Goal: Entertainment & Leisure: Consume media (video, audio)

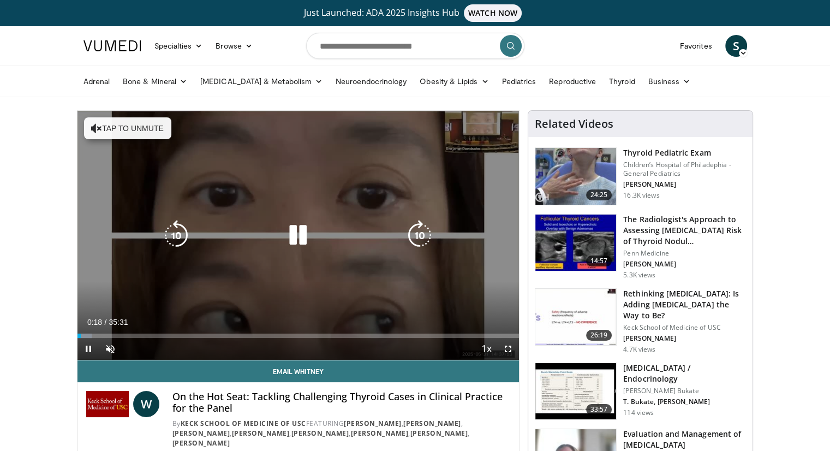
click at [298, 232] on icon "Video Player" at bounding box center [298, 235] width 31 height 31
click at [295, 238] on icon "Video Player" at bounding box center [298, 235] width 31 height 31
click at [104, 130] on button "Tap to unmute" at bounding box center [127, 128] width 87 height 22
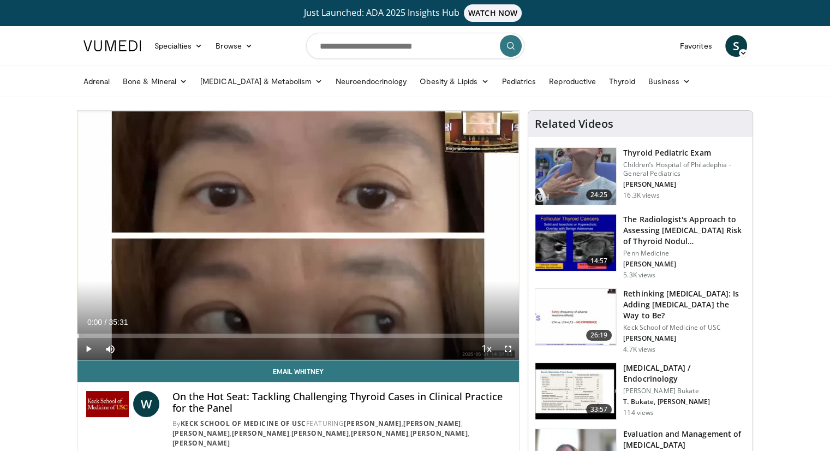
drag, startPoint x: 100, startPoint y: 332, endPoint x: 70, endPoint y: 334, distance: 30.6
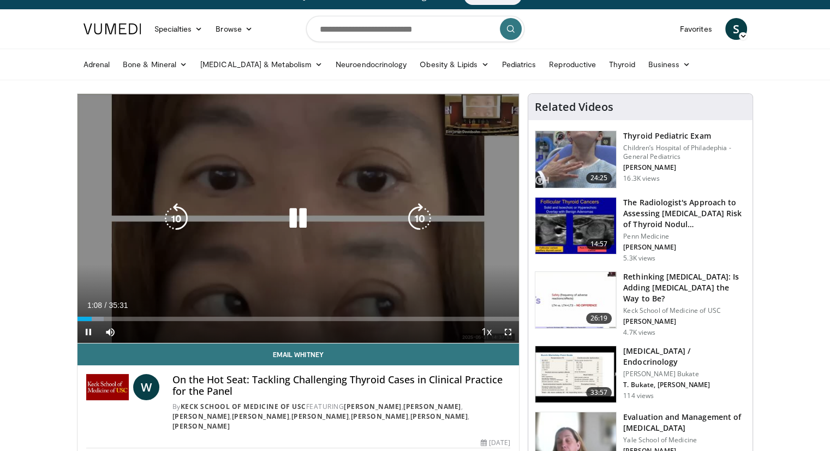
scroll to position [17, 0]
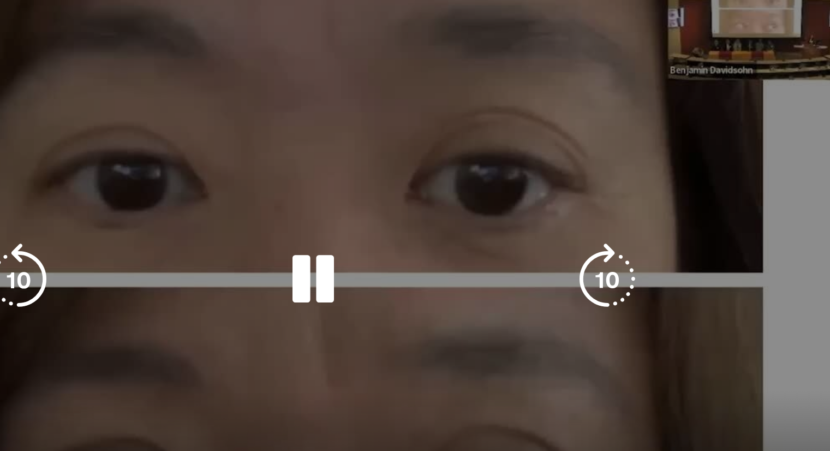
click at [296, 216] on icon "Video Player" at bounding box center [298, 218] width 31 height 31
click at [297, 219] on icon "Video Player" at bounding box center [298, 218] width 31 height 31
click at [341, 216] on div "Video Player" at bounding box center [297, 218] width 265 height 22
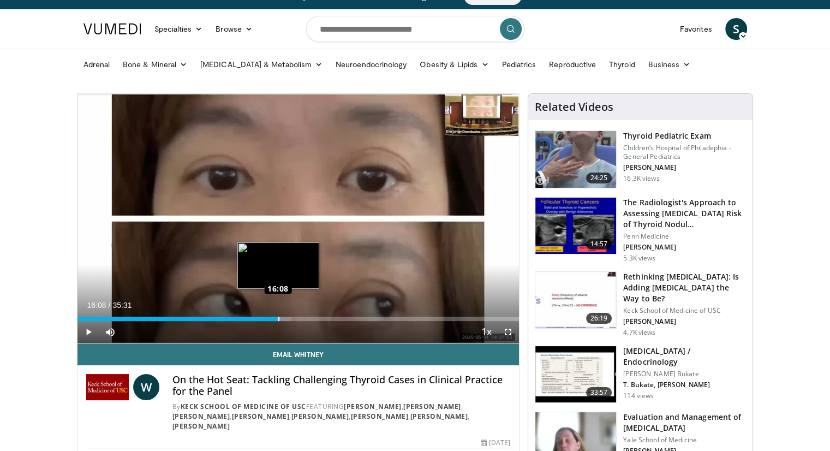
drag, startPoint x: 352, startPoint y: 318, endPoint x: 277, endPoint y: 318, distance: 74.2
click at [277, 318] on div "16:05" at bounding box center [178, 319] width 201 height 4
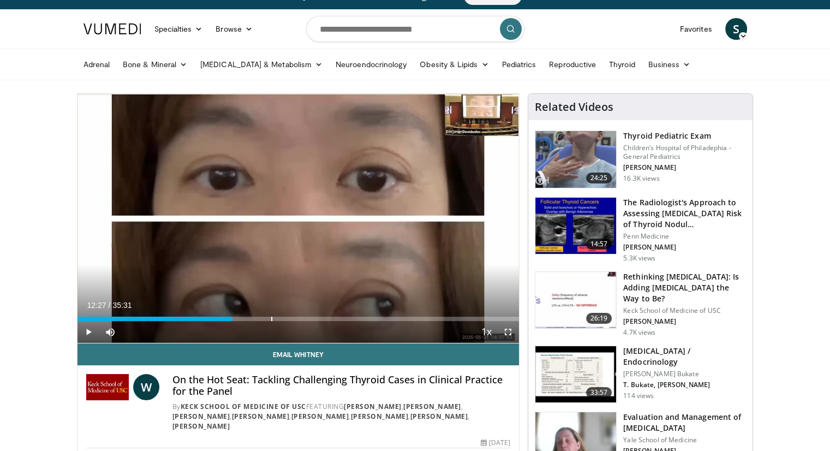
drag, startPoint x: 278, startPoint y: 317, endPoint x: 232, endPoint y: 322, distance: 46.1
click at [232, 322] on div "Current Time 12:27 / Duration 35:31 Play Skip Backward Skip Forward Mute 33% Lo…" at bounding box center [299, 332] width 442 height 22
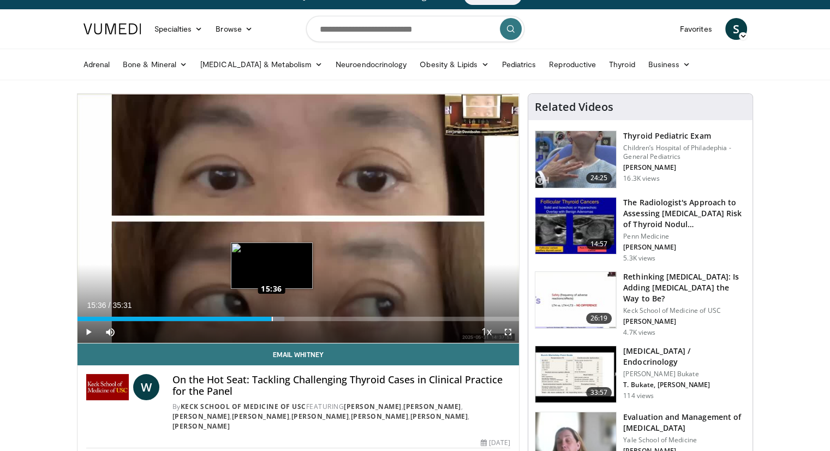
drag, startPoint x: 230, startPoint y: 318, endPoint x: 271, endPoint y: 317, distance: 41.0
click at [271, 317] on div "Loaded : 46.91% 15:39 15:36" at bounding box center [299, 319] width 442 height 4
drag, startPoint x: 270, startPoint y: 315, endPoint x: 282, endPoint y: 313, distance: 12.2
click at [282, 313] on div "Loaded : 47.00% 16:29 16:29" at bounding box center [299, 316] width 442 height 10
drag, startPoint x: 279, startPoint y: 317, endPoint x: 272, endPoint y: 319, distance: 7.3
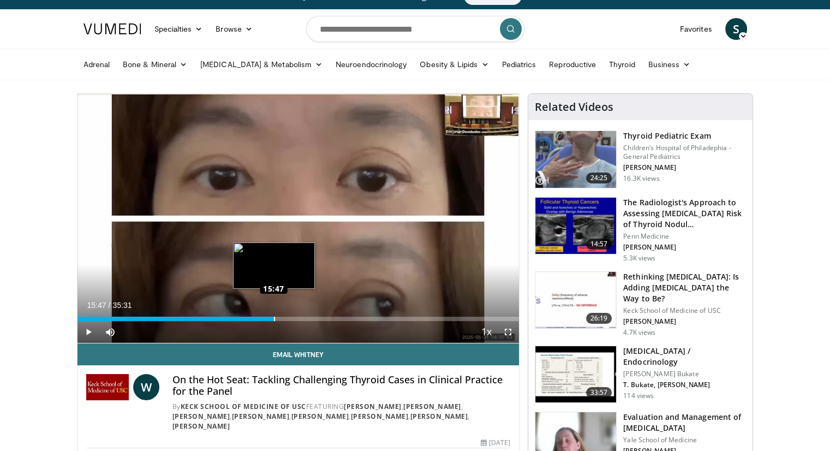
click at [272, 319] on div "15:50" at bounding box center [176, 319] width 197 height 4
drag, startPoint x: 272, startPoint y: 318, endPoint x: 295, endPoint y: 319, distance: 23.0
click at [295, 319] on div "Loaded : 52.07% 17:27 17:30" at bounding box center [299, 319] width 442 height 4
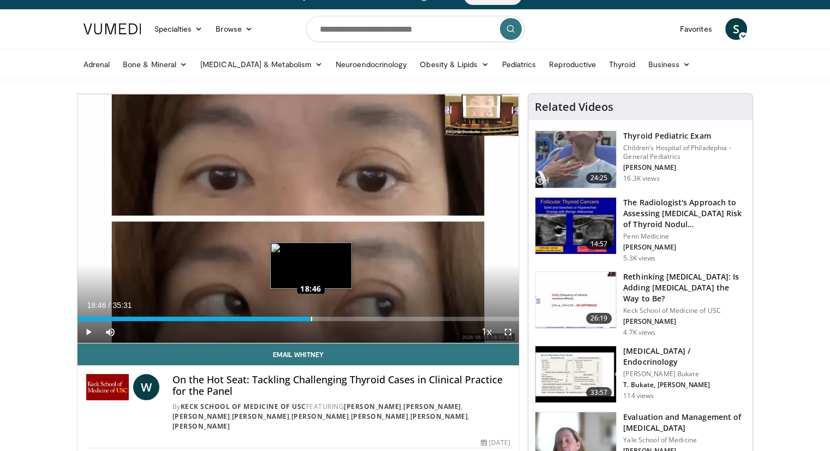
drag, startPoint x: 291, startPoint y: 317, endPoint x: 311, endPoint y: 313, distance: 20.1
click at [311, 313] on div "Loaded : 53.00% 18:46 18:46" at bounding box center [299, 316] width 442 height 10
drag, startPoint x: 302, startPoint y: 318, endPoint x: 325, endPoint y: 317, distance: 23.0
click at [325, 317] on div "Loaded : 56.29% 19:57 19:54" at bounding box center [299, 319] width 442 height 4
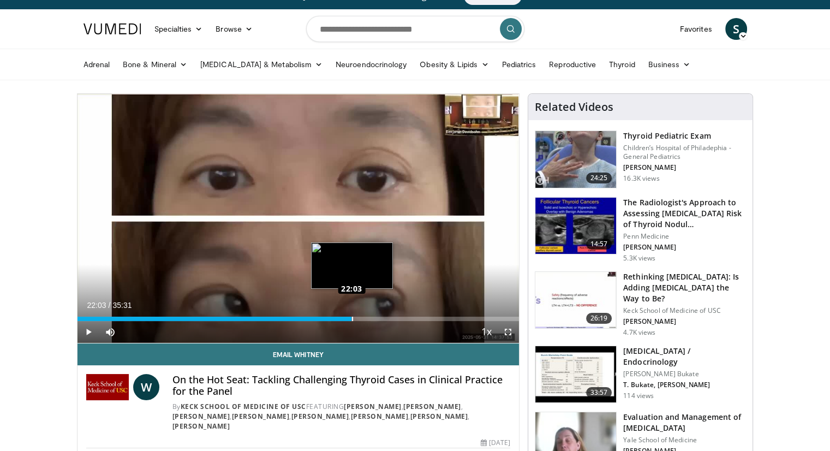
drag, startPoint x: 321, startPoint y: 317, endPoint x: 352, endPoint y: 317, distance: 30.6
click at [352, 317] on div "Loaded : 62.35% 22:06 22:03" at bounding box center [299, 319] width 442 height 4
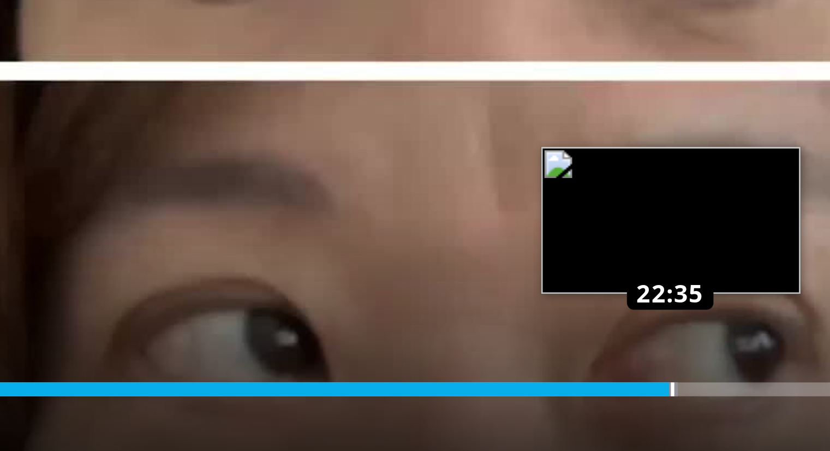
drag, startPoint x: 371, startPoint y: 319, endPoint x: 358, endPoint y: 317, distance: 12.7
click at [358, 317] on div "Loaded : 64.21% 22:35 22:35" at bounding box center [299, 319] width 442 height 4
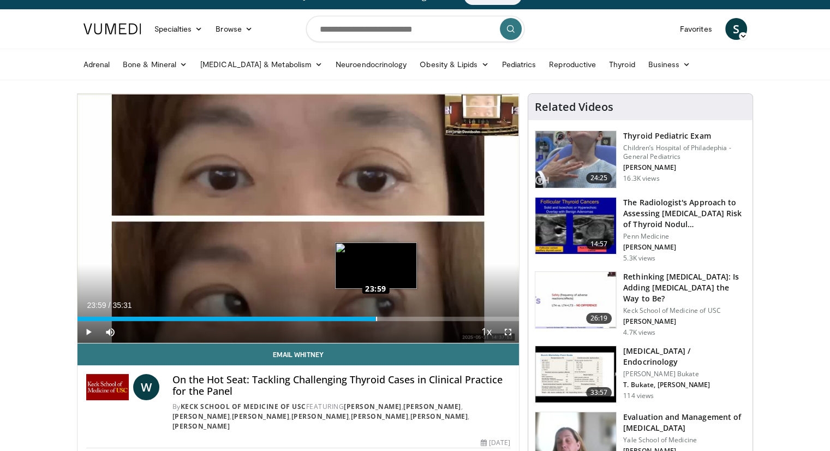
drag, startPoint x: 415, startPoint y: 317, endPoint x: 376, endPoint y: 316, distance: 39.3
click at [376, 317] on div "Loaded : 67.55% 24:02 23:59" at bounding box center [299, 319] width 442 height 4
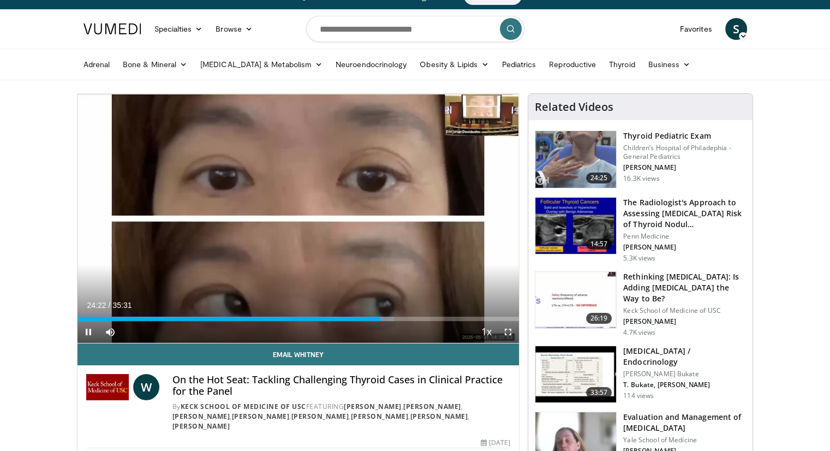
drag, startPoint x: 375, startPoint y: 316, endPoint x: 385, endPoint y: 317, distance: 10.5
click at [385, 317] on video-js "**********" at bounding box center [299, 218] width 442 height 249
drag, startPoint x: 379, startPoint y: 316, endPoint x: 389, endPoint y: 317, distance: 9.3
click at [389, 317] on div "Loaded : 72.12% 24:52 24:54" at bounding box center [299, 319] width 442 height 4
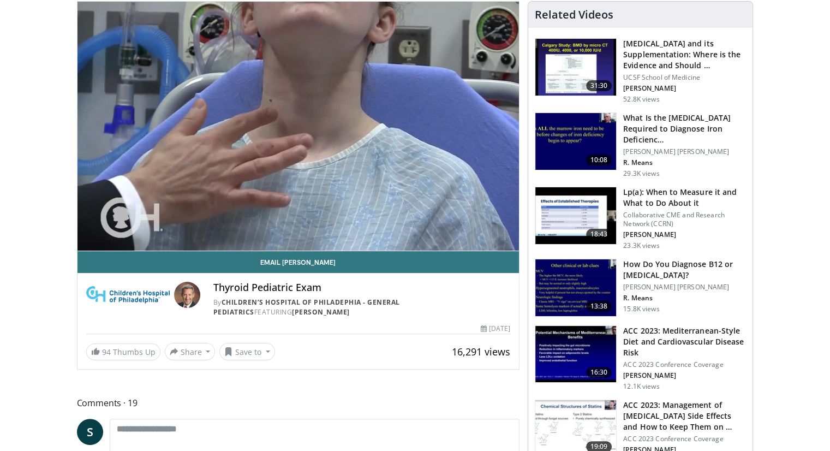
scroll to position [108, 0]
